Goal: Complete application form

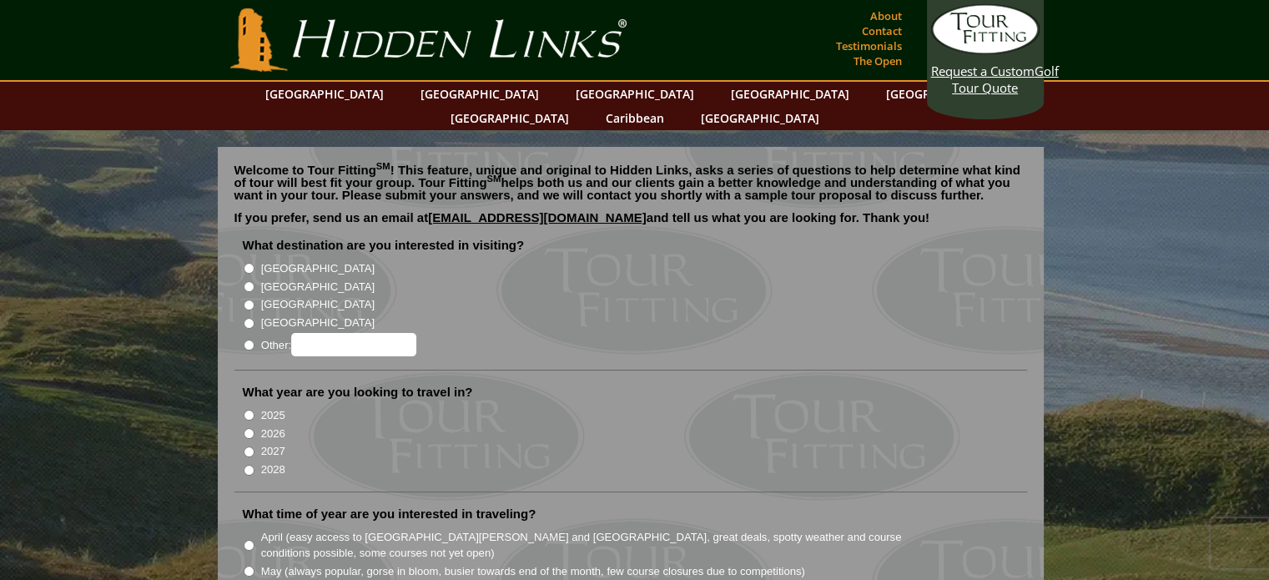
click at [247, 263] on input "[GEOGRAPHIC_DATA]" at bounding box center [249, 268] width 11 height 11
radio input "true"
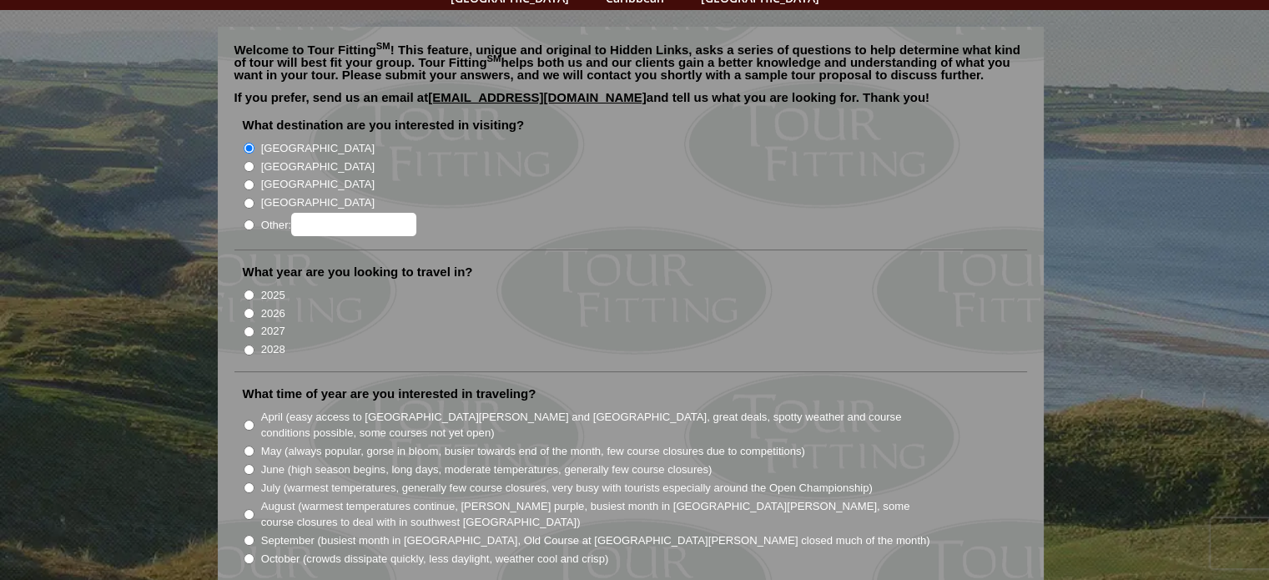
scroll to position [130, 0]
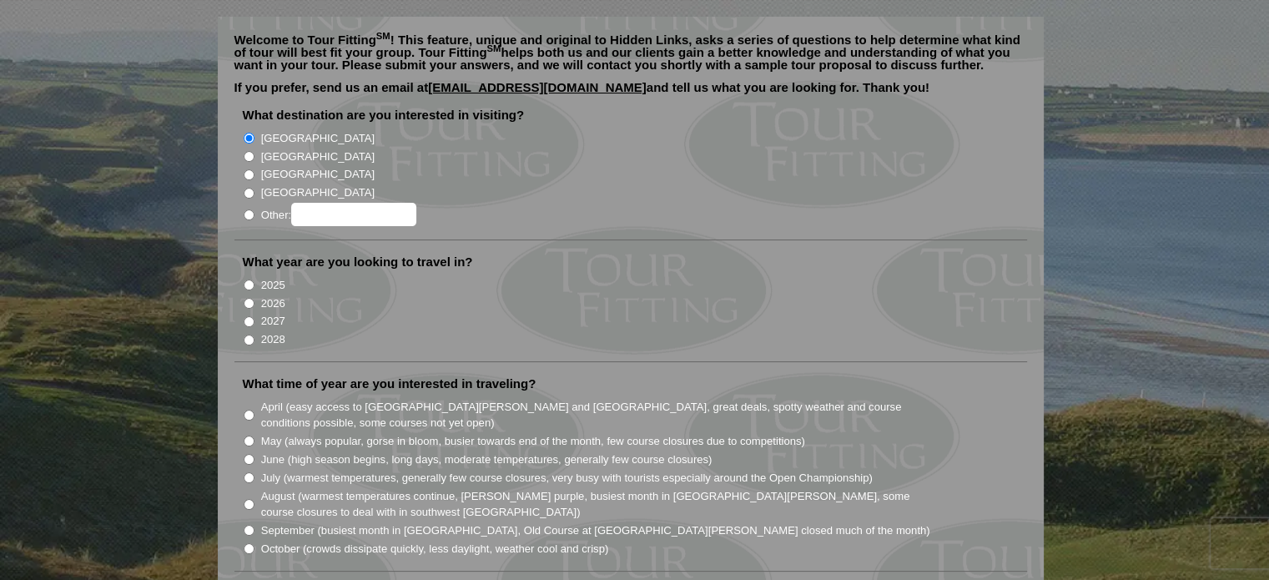
click at [249, 298] on input "2026" at bounding box center [249, 303] width 11 height 11
radio input "true"
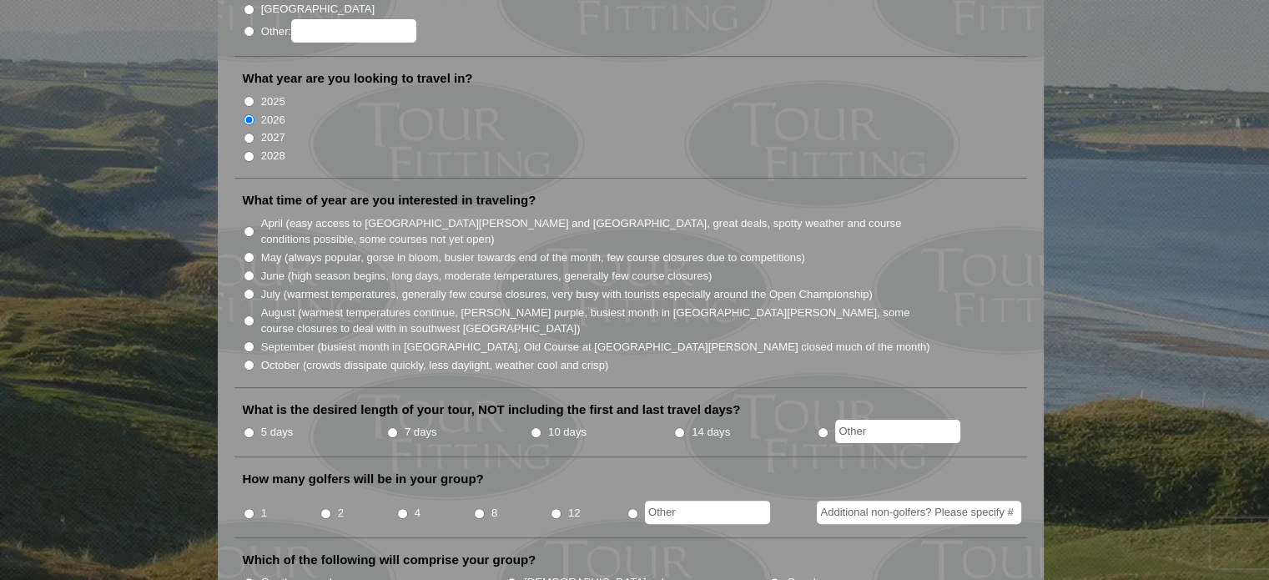
scroll to position [316, 0]
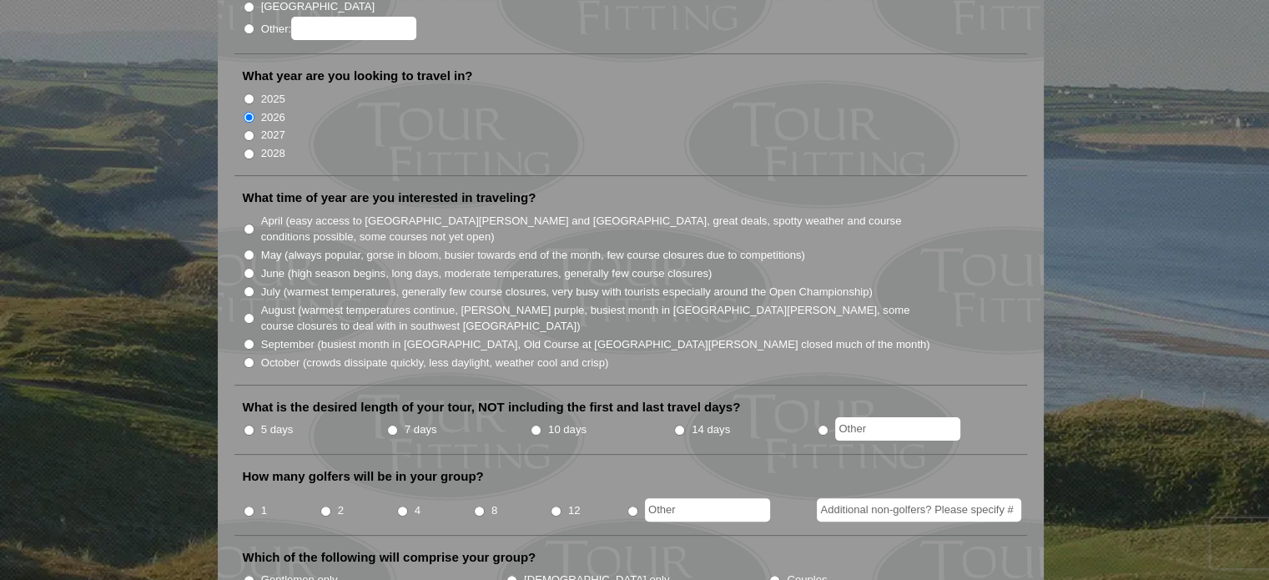
click at [247, 286] on input "July (warmest temperatures, generally few course closures, very busy with touri…" at bounding box center [249, 291] width 11 height 11
radio input "true"
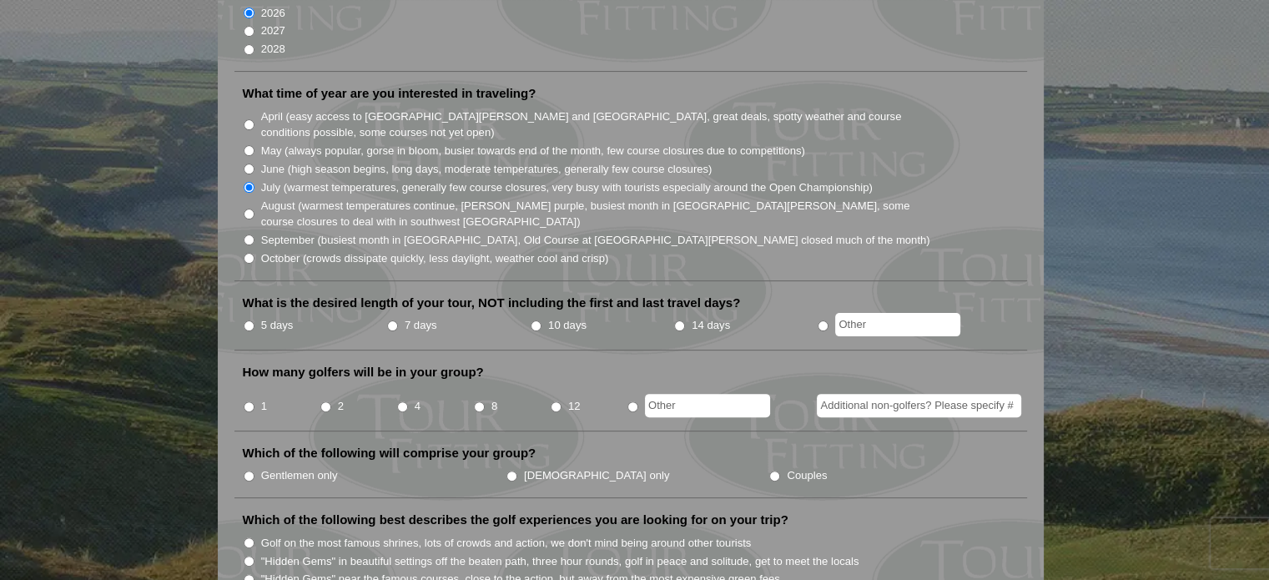
scroll to position [442, 0]
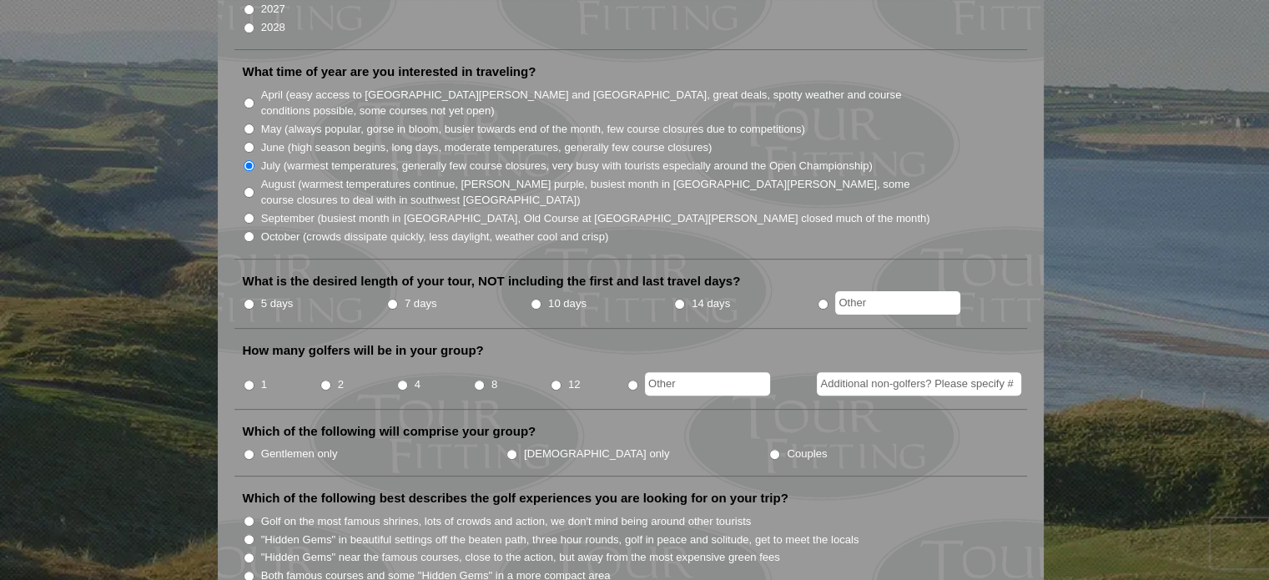
click at [537, 299] on input "10 days" at bounding box center [536, 304] width 11 height 11
radio input "true"
click at [401, 380] on input "4" at bounding box center [402, 385] width 11 height 11
radio input "true"
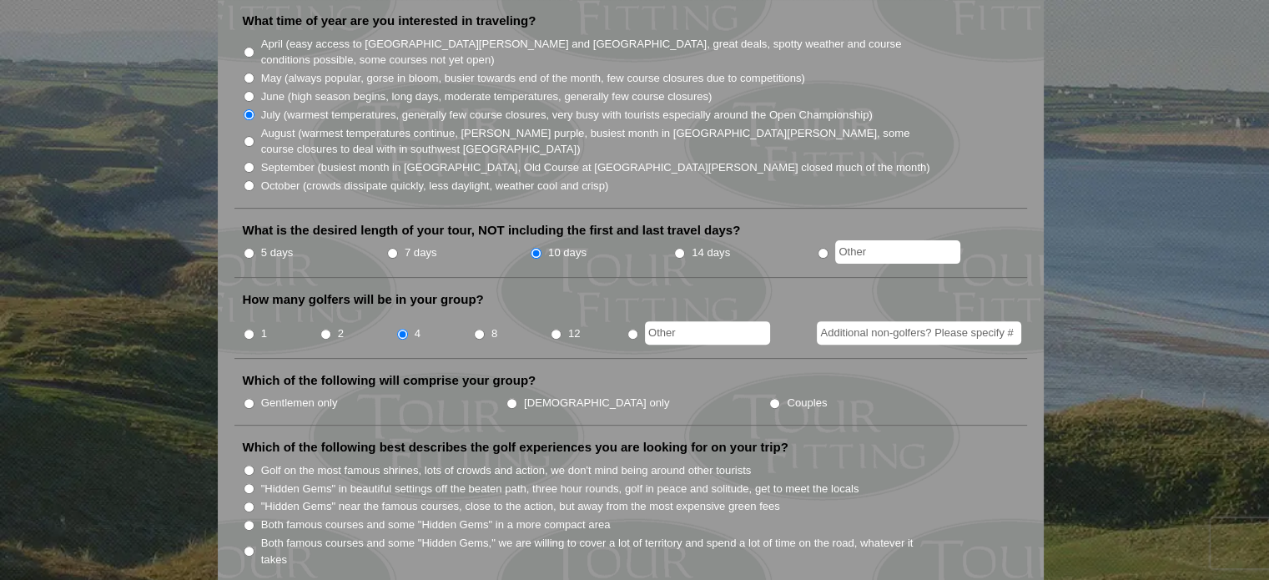
scroll to position [521, 0]
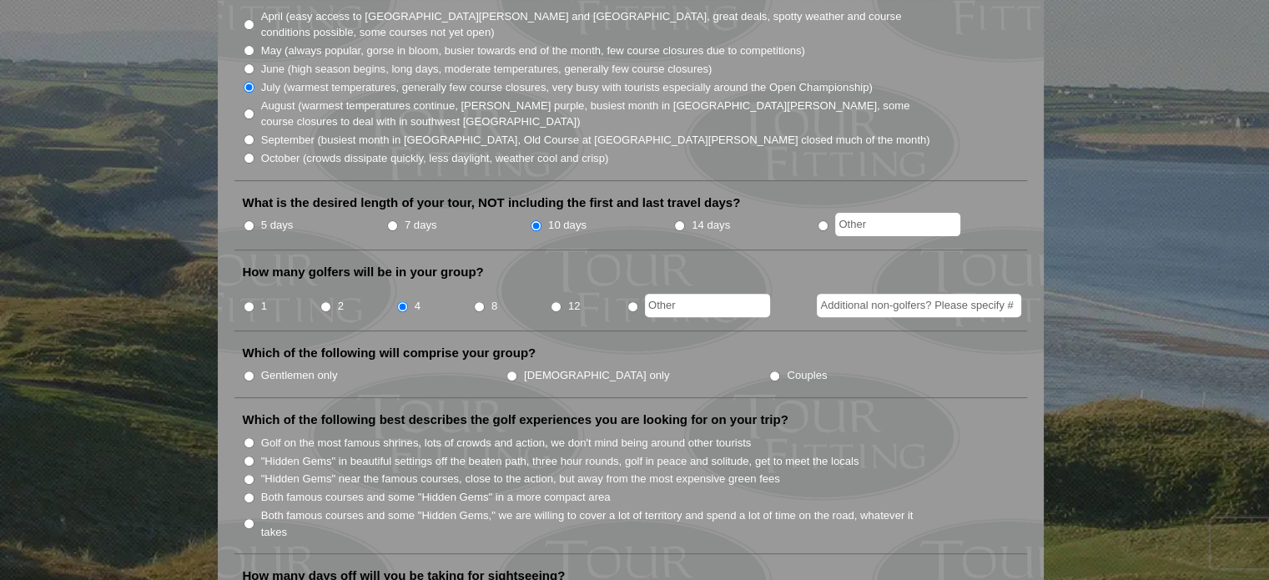
click at [247, 371] on input "Gentlemen only" at bounding box center [249, 376] width 11 height 11
radio input "true"
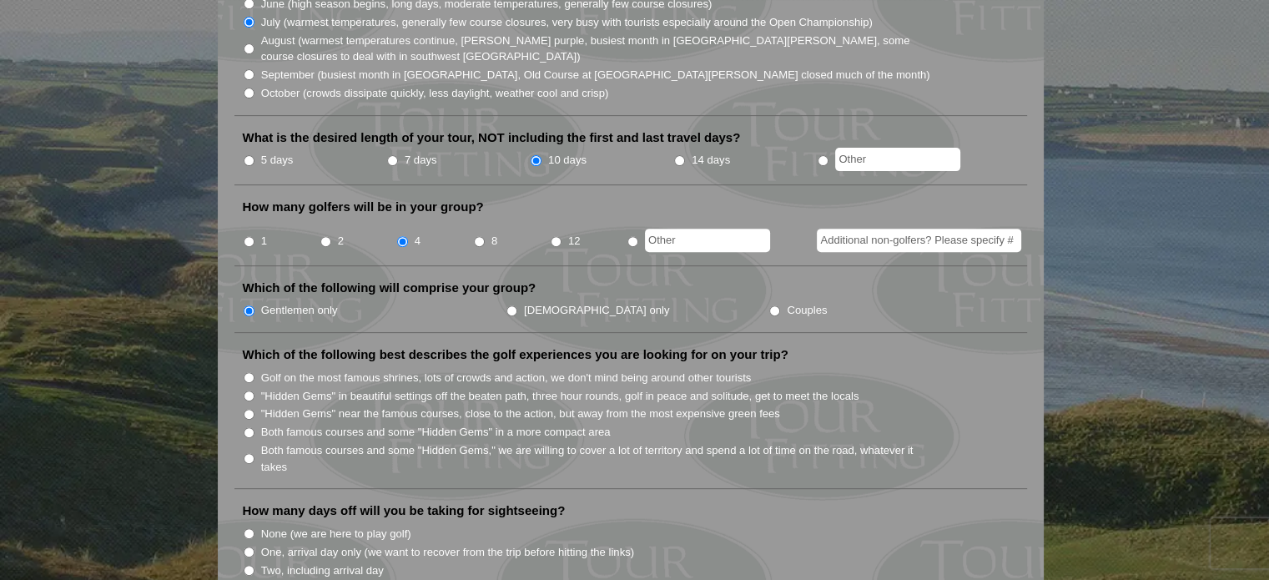
scroll to position [587, 0]
click at [247, 426] on input "Both famous courses and some "Hidden Gems" in a more compact area" at bounding box center [249, 431] width 11 height 11
radio input "true"
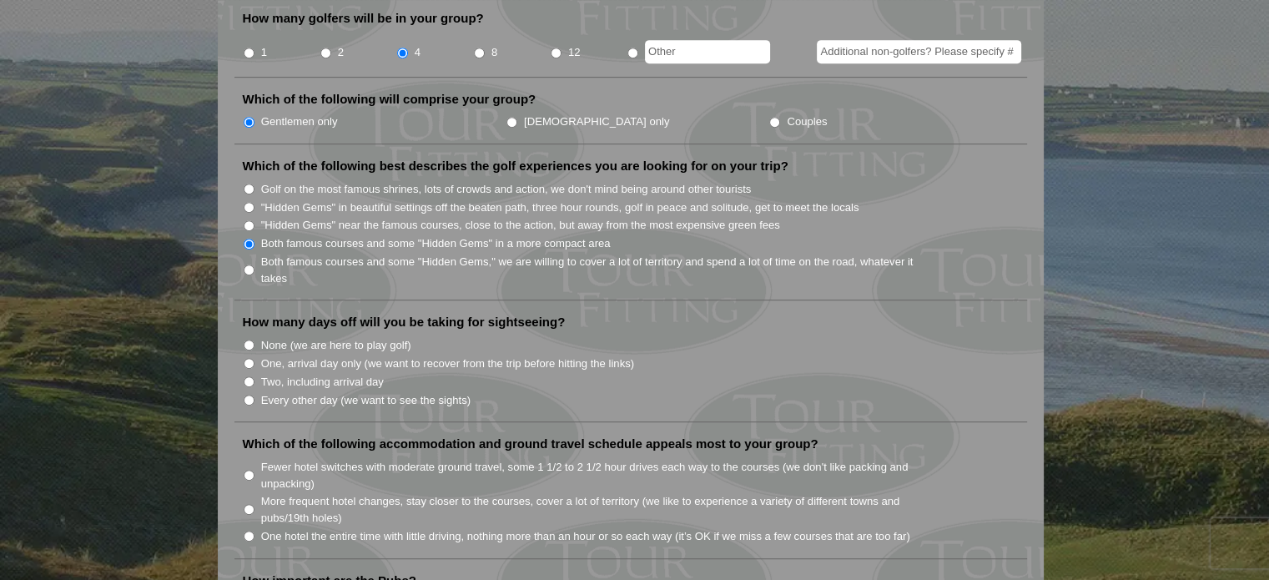
scroll to position [778, 0]
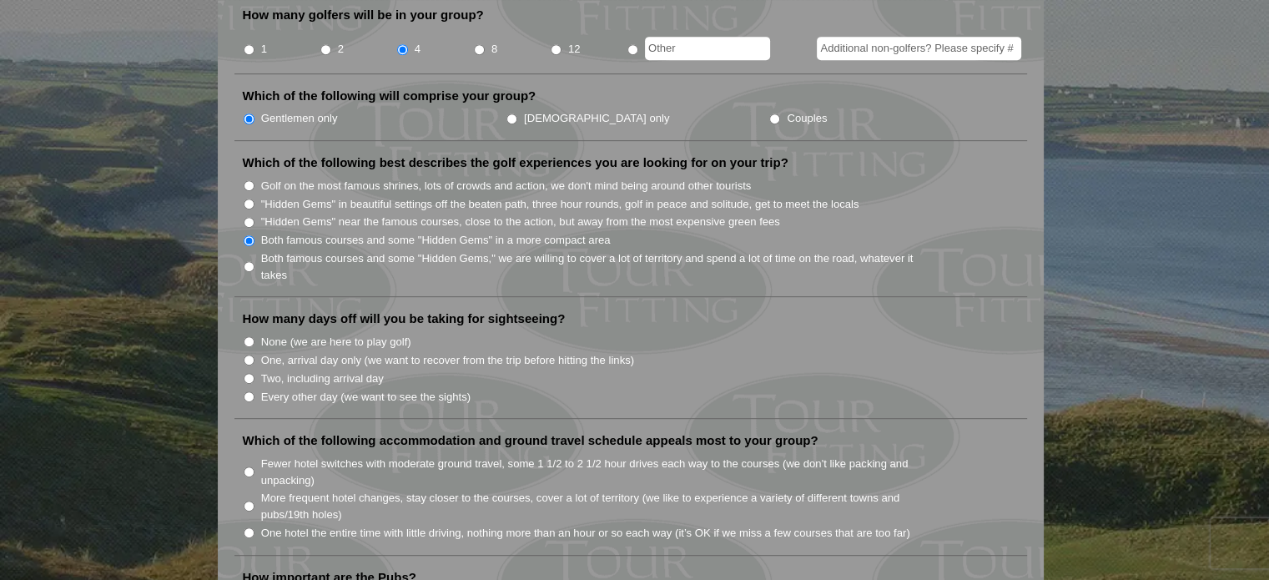
click at [247, 373] on input "Two, including arrival day" at bounding box center [249, 378] width 11 height 11
radio input "true"
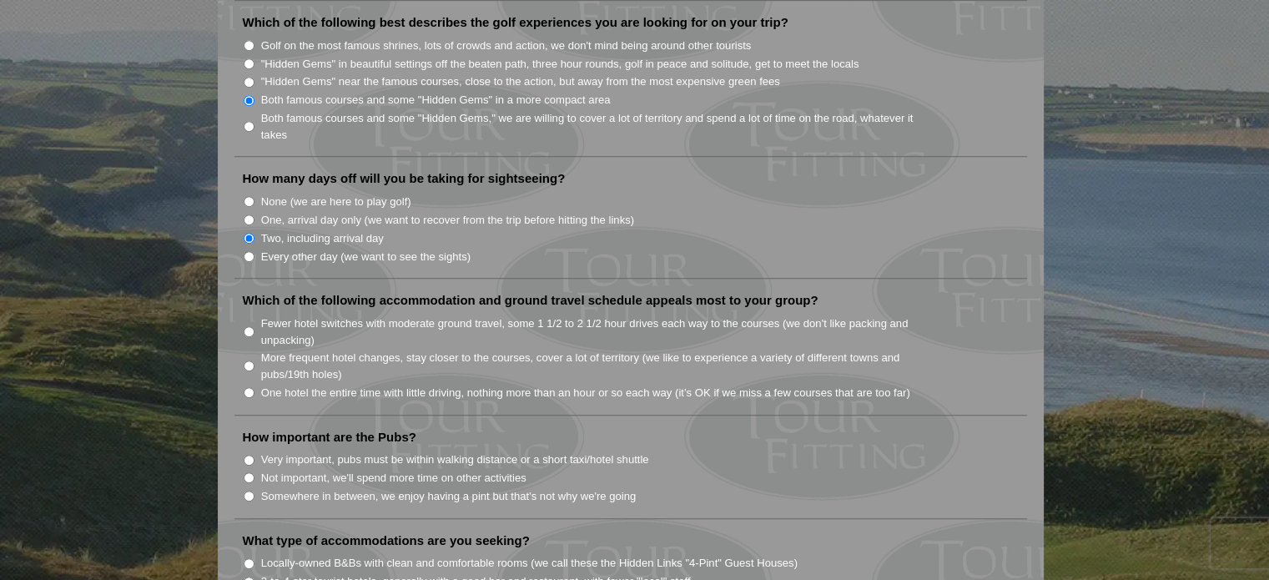
scroll to position [920, 0]
click at [245, 324] on input "Fewer hotel switches with moderate ground travel, some 1 1/2 to 2 1/2 hour driv…" at bounding box center [249, 329] width 11 height 11
radio input "true"
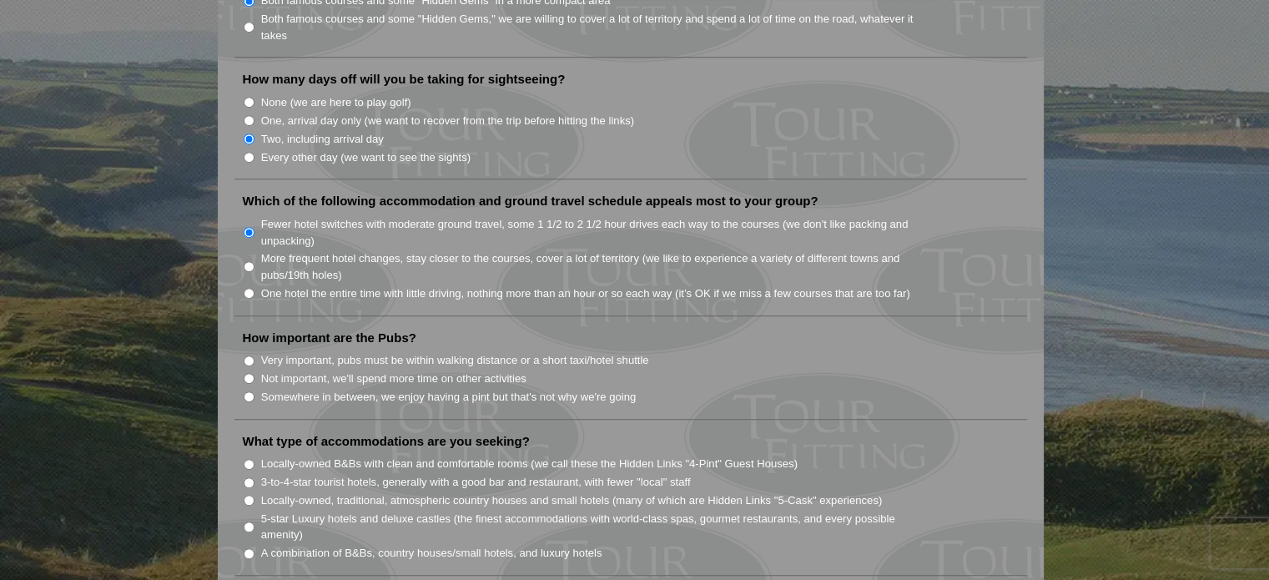
scroll to position [1028, 0]
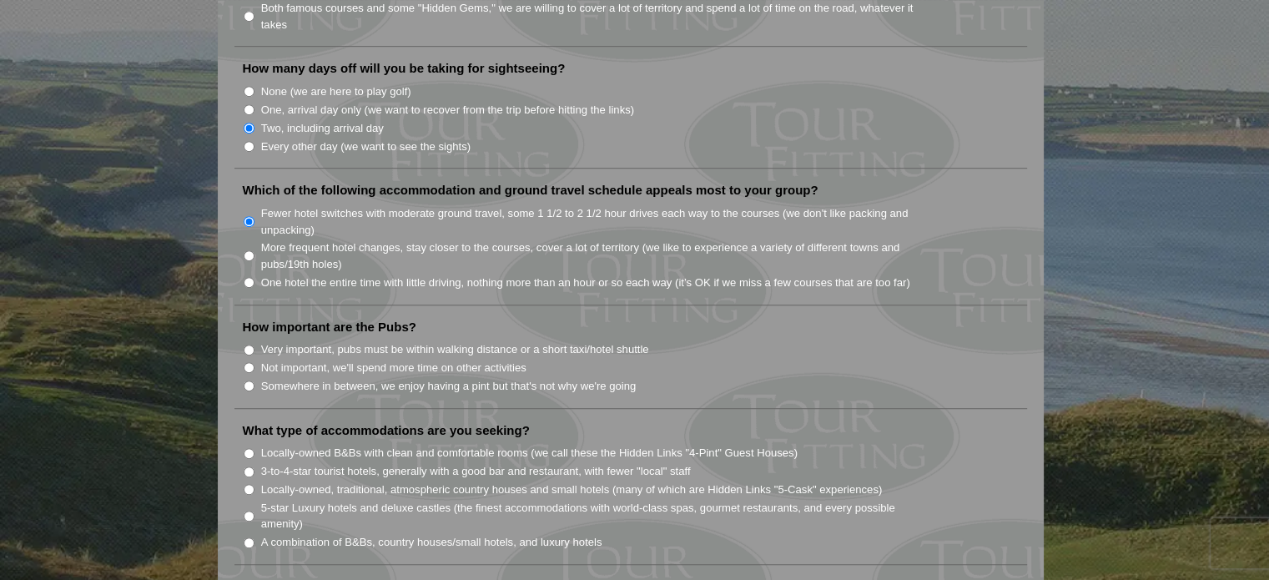
click at [249, 381] on input "Somewhere in between, we enjoy having a pint but that's not why we're going" at bounding box center [249, 386] width 11 height 11
radio input "true"
click at [246, 484] on input "Locally-owned, traditional, atmospheric country houses and small hotels (many o…" at bounding box center [249, 489] width 11 height 11
radio input "true"
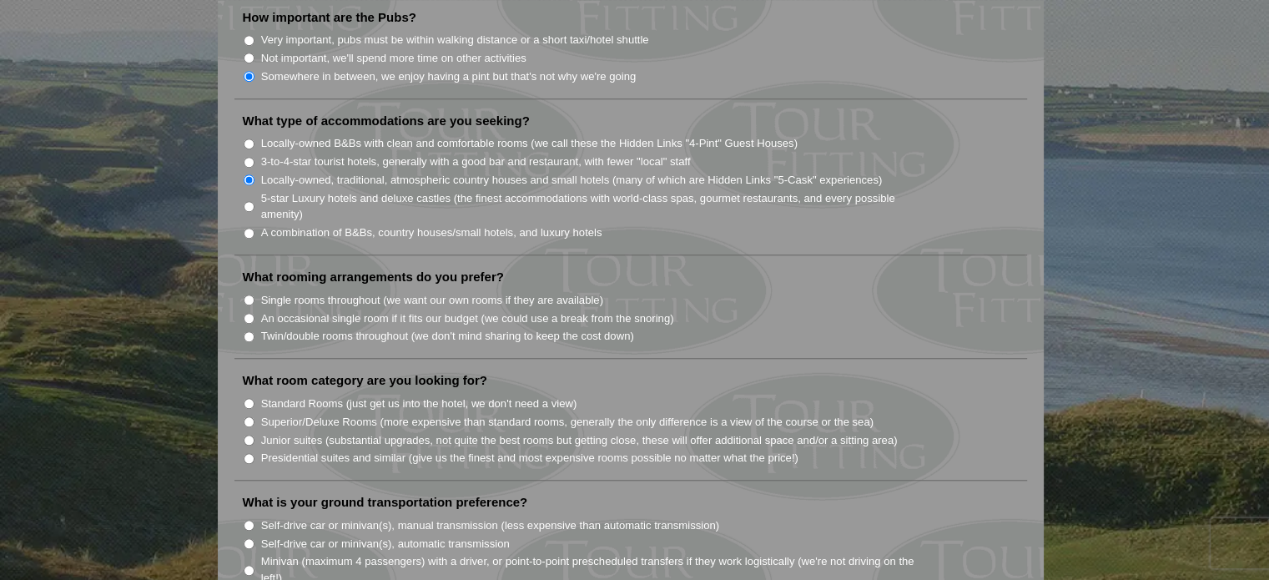
scroll to position [1341, 0]
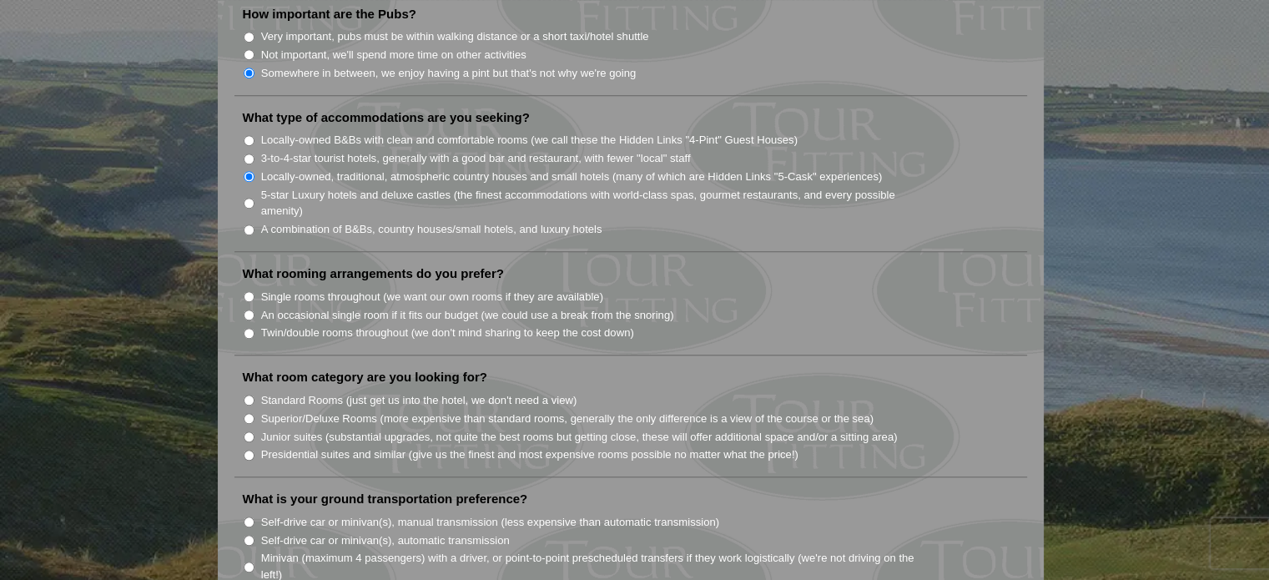
click at [247, 328] on input "Twin/double rooms throughout (we don't mind sharing to keep the cost down)" at bounding box center [249, 333] width 11 height 11
radio input "true"
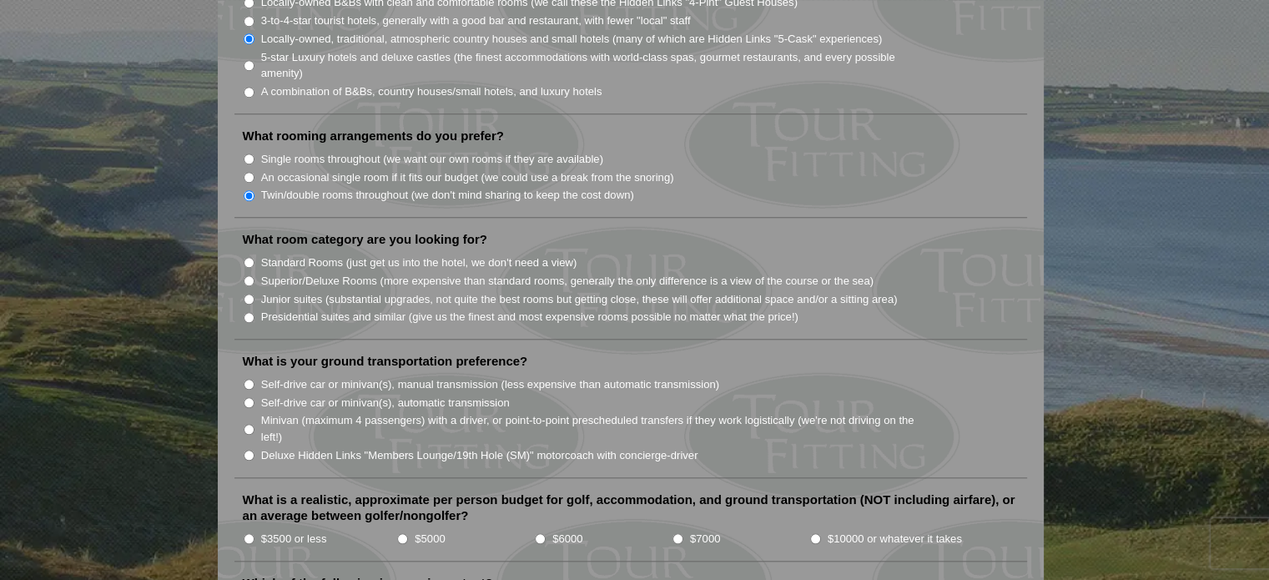
scroll to position [1479, 0]
click at [247, 257] on input "Standard Rooms (just get us into the hotel, we don't need a view)" at bounding box center [249, 262] width 11 height 11
radio input "true"
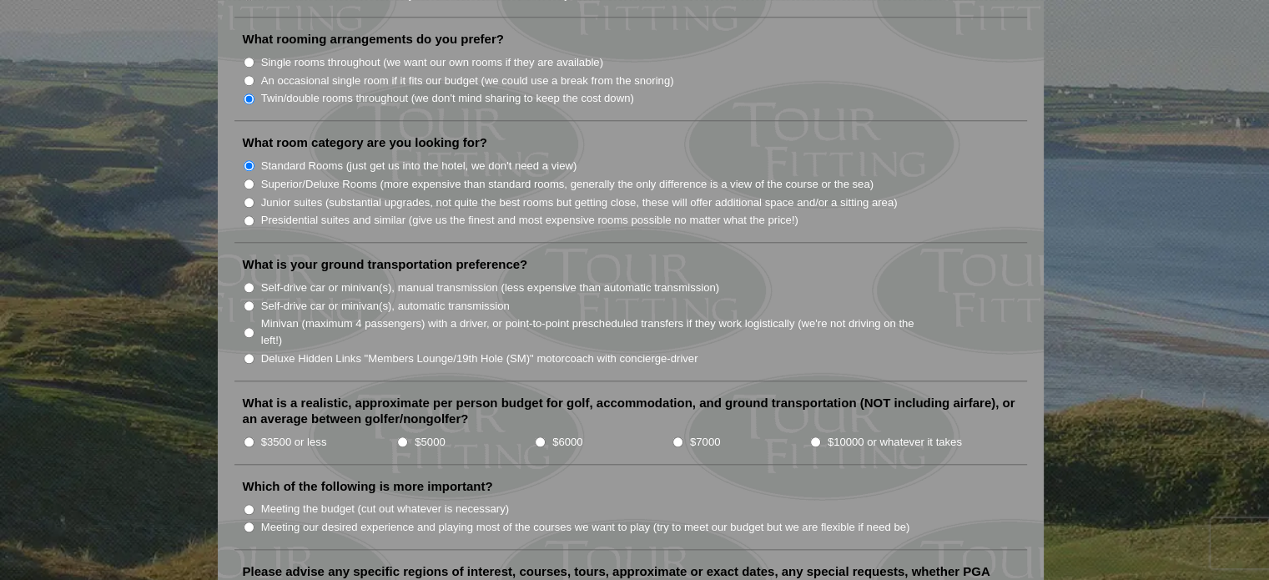
scroll to position [1576, 0]
click at [246, 282] on input "Self-drive car or minivan(s), manual transmission (less expensive than automati…" at bounding box center [249, 287] width 11 height 11
radio input "true"
click at [401, 436] on input "$5000" at bounding box center [402, 441] width 11 height 11
radio input "true"
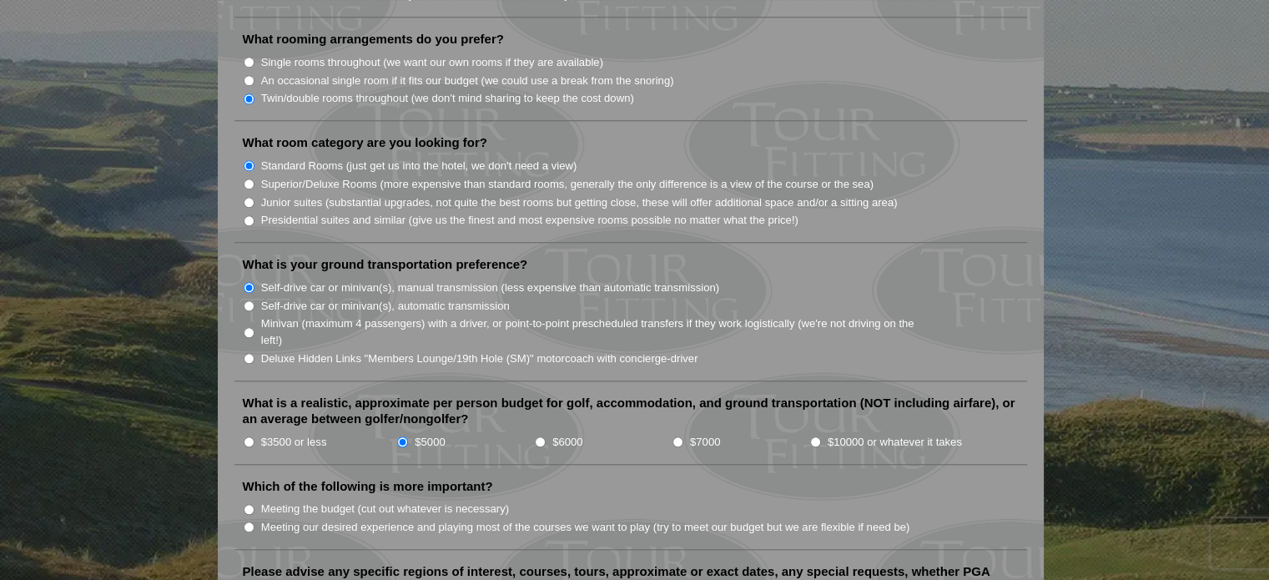
click at [248, 522] on input "Meeting our desired experience and playing most of the courses we want to play …" at bounding box center [249, 527] width 11 height 11
radio input "true"
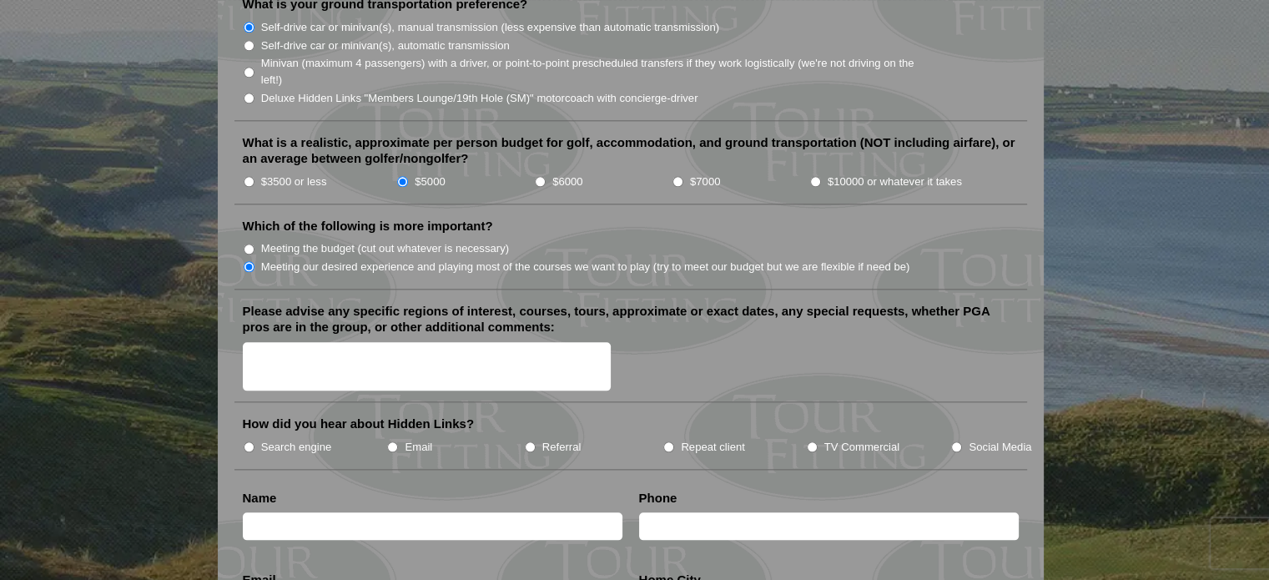
scroll to position [1839, 0]
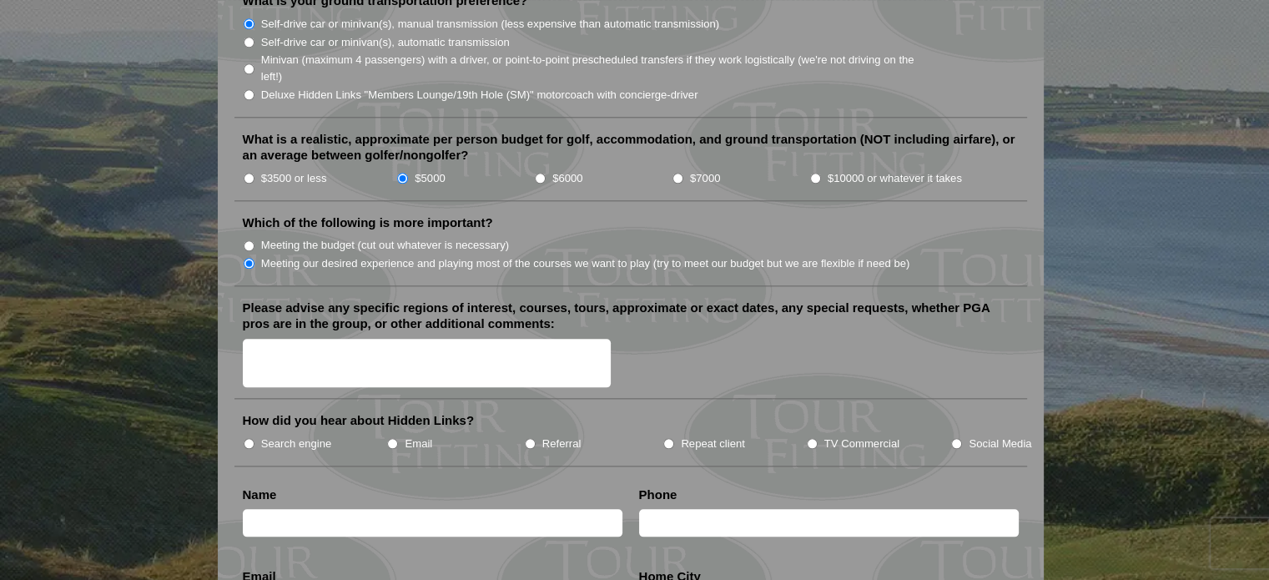
click at [394, 438] on input "Email" at bounding box center [392, 443] width 11 height 11
radio input "true"
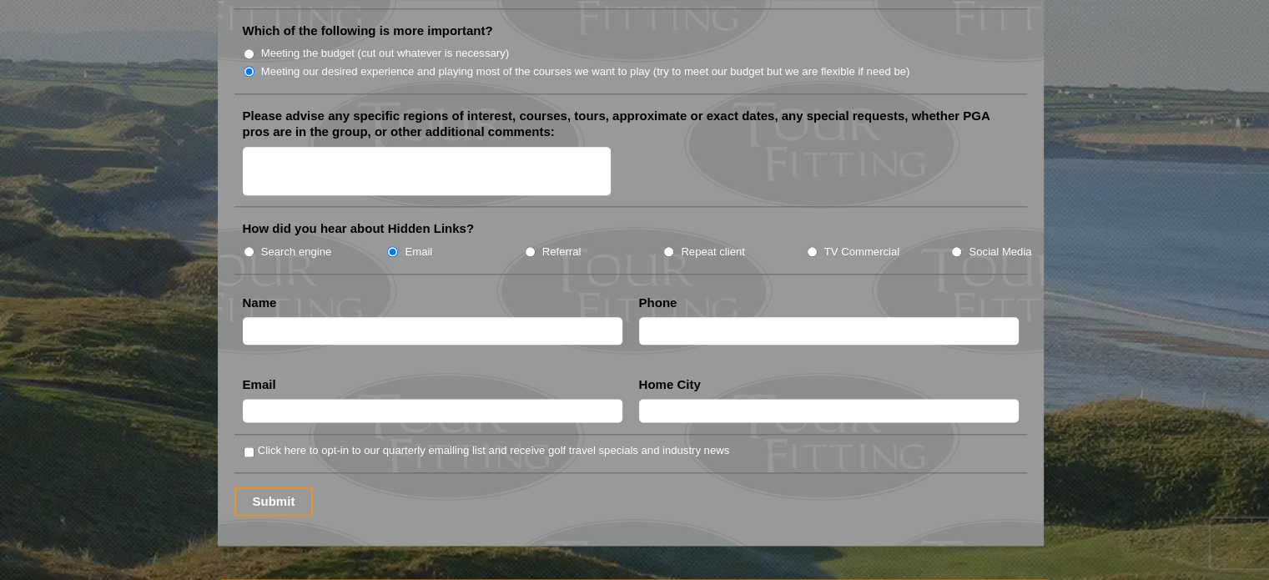
scroll to position [2032, 0]
click at [275, 316] on input "text" at bounding box center [433, 330] width 380 height 28
type input "David Conner"
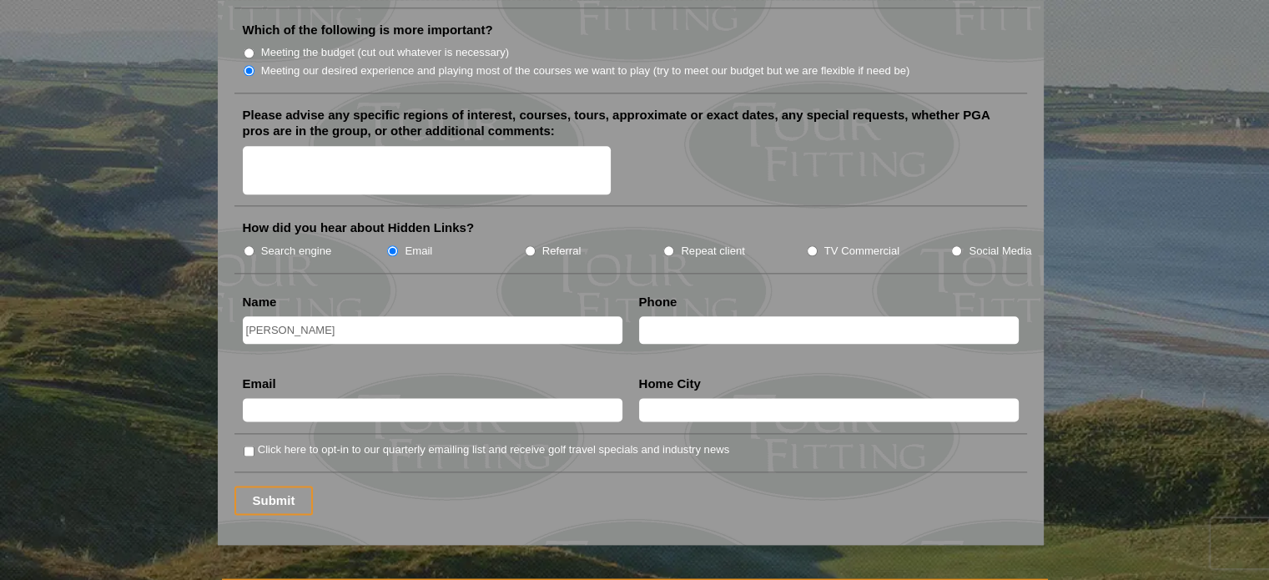
type input "7046165518"
type input "david.conner@retiretag.com"
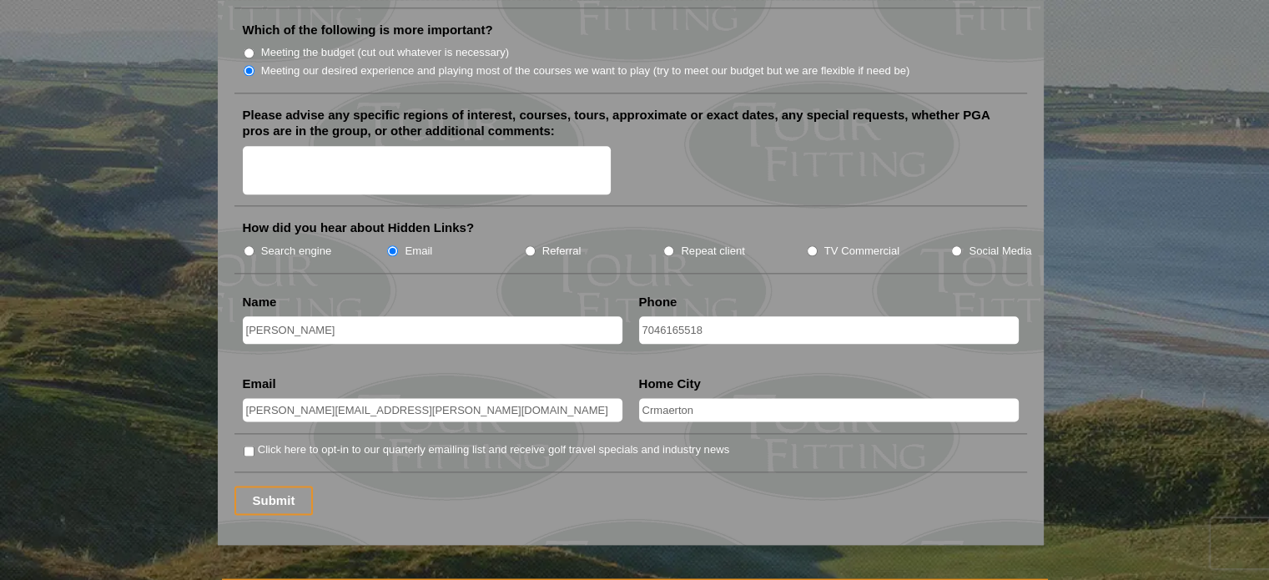
click at [668, 398] on input "Crmaerton" at bounding box center [829, 409] width 380 height 23
type input "Cramerton"
click at [247, 446] on input "Click here to opt-in to our quarterly emailing list and receive golf travel spe…" at bounding box center [249, 451] width 11 height 11
checkbox input "true"
click at [263, 486] on input "Submit" at bounding box center [273, 500] width 79 height 29
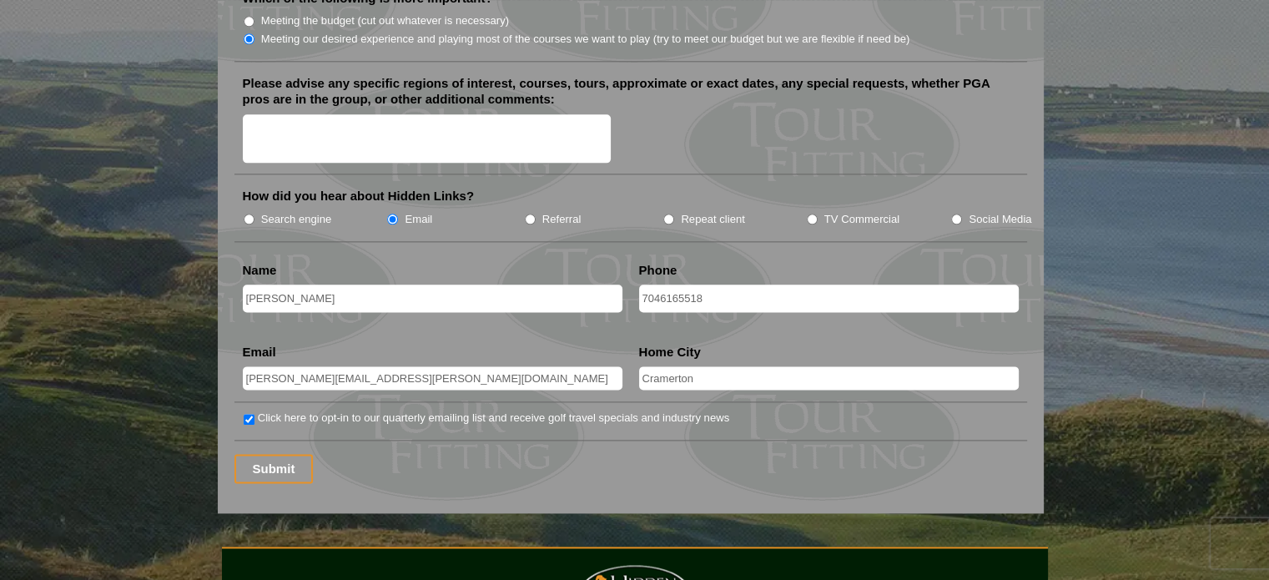
scroll to position [2093, 0]
click at [278, 454] on input "Submit" at bounding box center [273, 468] width 79 height 29
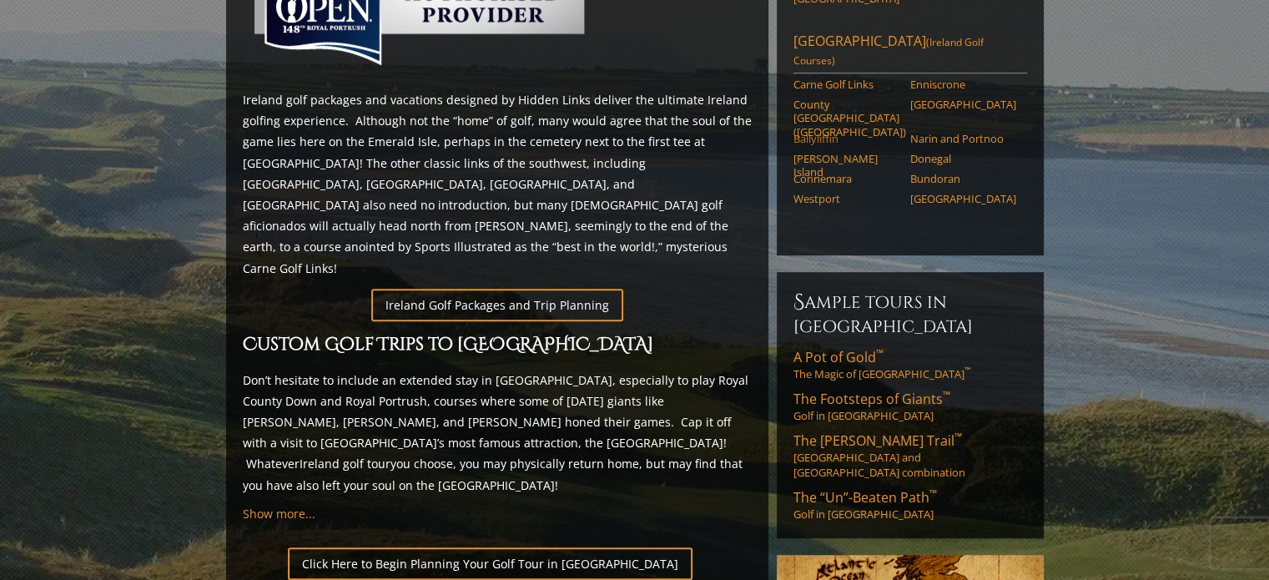
scroll to position [847, 0]
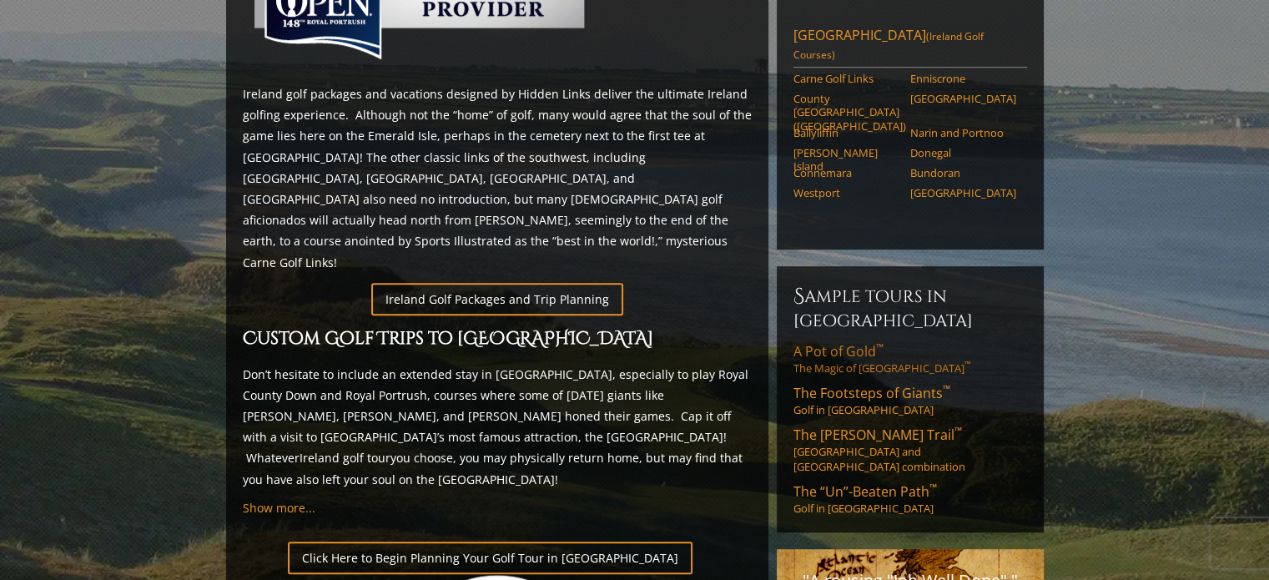
click at [818, 342] on span "A Pot of Gold ™" at bounding box center [839, 351] width 90 height 18
